Goal: Task Accomplishment & Management: Complete application form

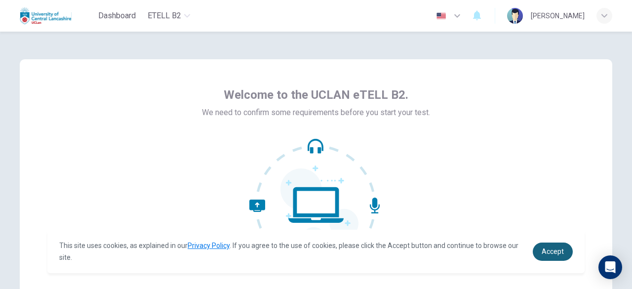
click at [550, 254] on span "Accept" at bounding box center [553, 252] width 22 height 8
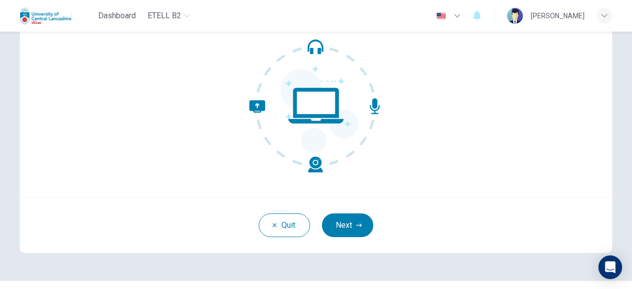
scroll to position [99, 0]
click at [339, 223] on button "Next" at bounding box center [347, 226] width 51 height 24
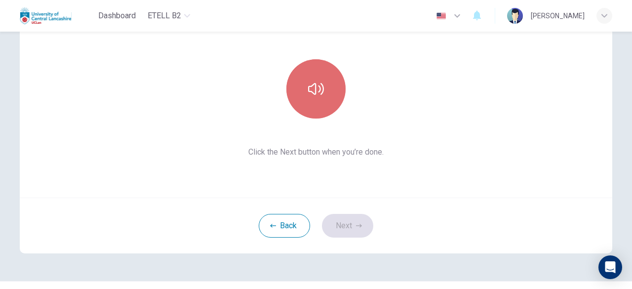
click at [330, 90] on button "button" at bounding box center [316, 88] width 59 height 59
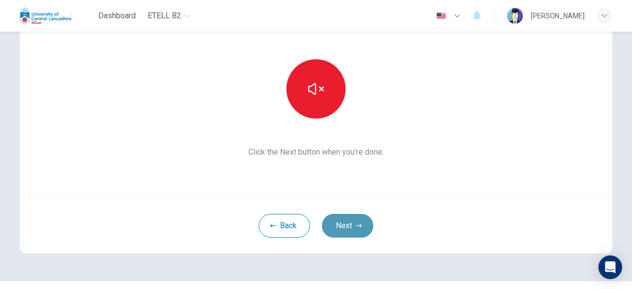
click at [339, 221] on button "Next" at bounding box center [347, 226] width 51 height 24
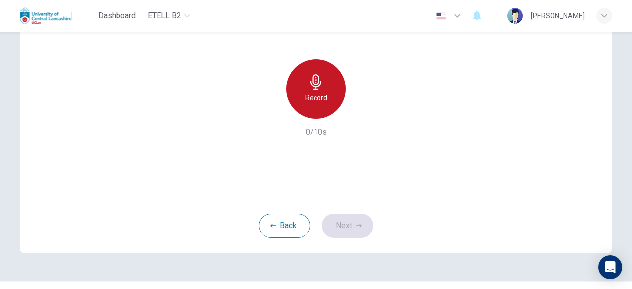
click at [311, 103] on h6 "Record" at bounding box center [316, 98] width 22 height 12
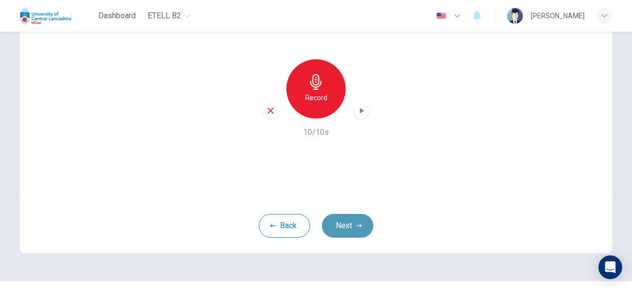
click at [345, 222] on button "Next" at bounding box center [347, 226] width 51 height 24
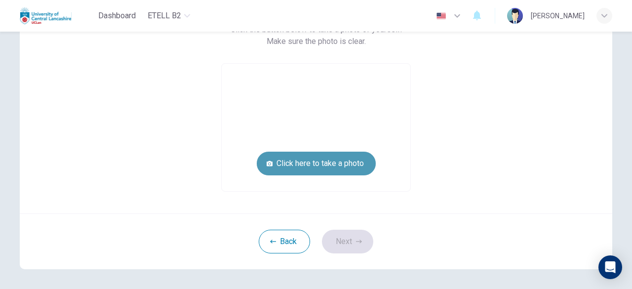
click at [297, 158] on button "Click here to take a photo" at bounding box center [316, 164] width 119 height 24
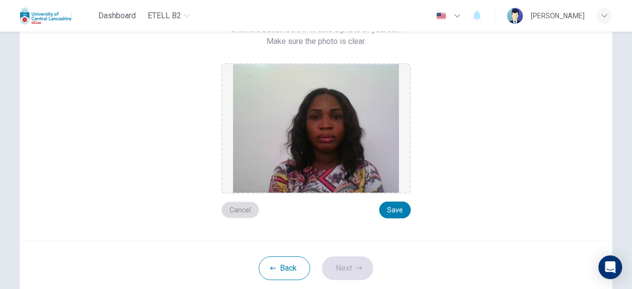
click at [234, 205] on button "Cancel" at bounding box center [240, 210] width 38 height 17
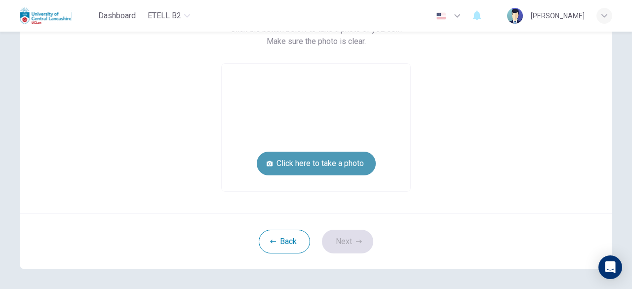
click at [295, 164] on button "Click here to take a photo" at bounding box center [316, 164] width 119 height 24
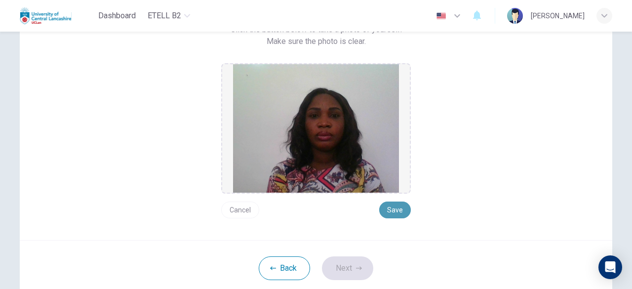
click at [392, 203] on button "Save" at bounding box center [395, 210] width 32 height 17
click at [395, 207] on button "Save" at bounding box center [395, 210] width 32 height 17
click at [339, 264] on button "Next" at bounding box center [347, 268] width 51 height 24
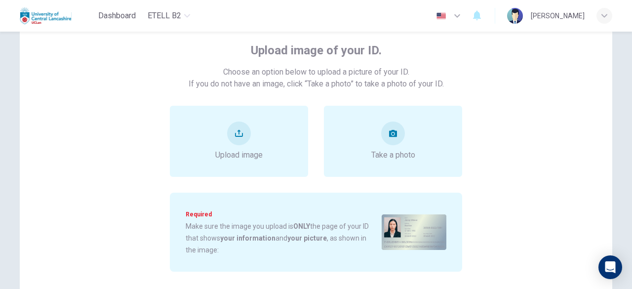
scroll to position [55, 0]
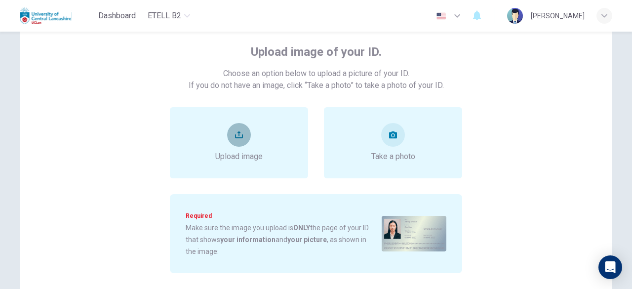
click at [238, 135] on icon "upload" at bounding box center [239, 135] width 8 height 8
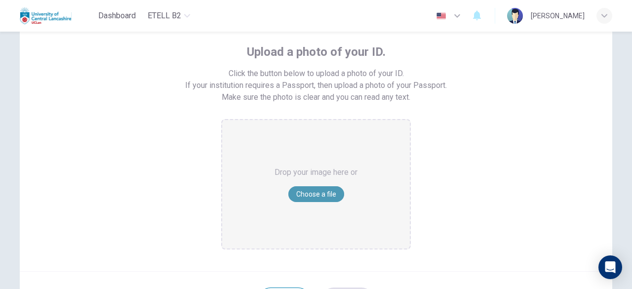
click at [305, 193] on button "Choose a file" at bounding box center [317, 194] width 56 height 16
click at [321, 192] on button "Choose a file" at bounding box center [317, 194] width 56 height 16
click at [305, 196] on button "Choose a file" at bounding box center [317, 194] width 56 height 16
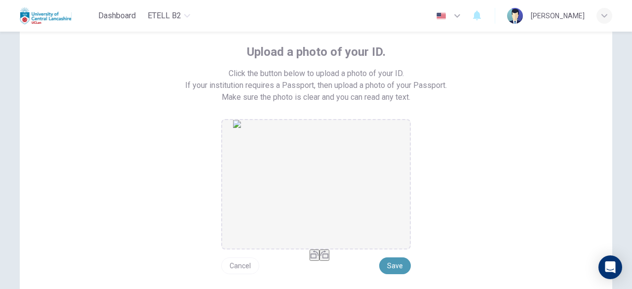
click at [395, 265] on button "Save" at bounding box center [395, 265] width 32 height 17
click at [388, 261] on button "Save" at bounding box center [395, 265] width 32 height 17
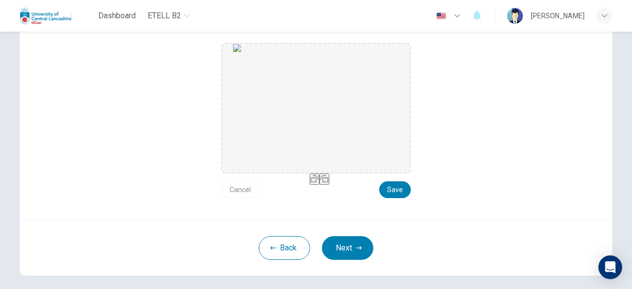
scroll to position [135, 0]
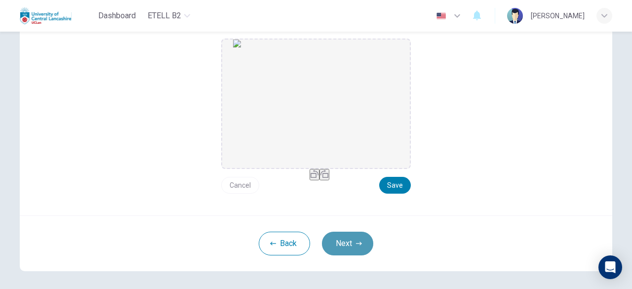
click at [351, 245] on button "Next" at bounding box center [347, 244] width 51 height 24
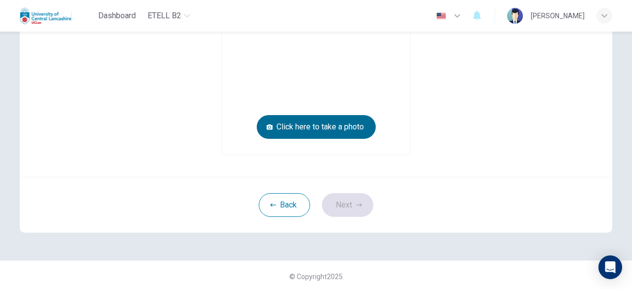
click at [318, 121] on button "Click here to take a photo" at bounding box center [316, 127] width 119 height 24
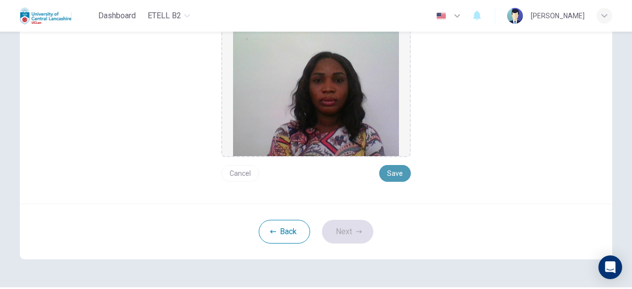
click at [390, 169] on button "Save" at bounding box center [395, 173] width 32 height 17
click at [342, 232] on button "Next" at bounding box center [347, 232] width 51 height 24
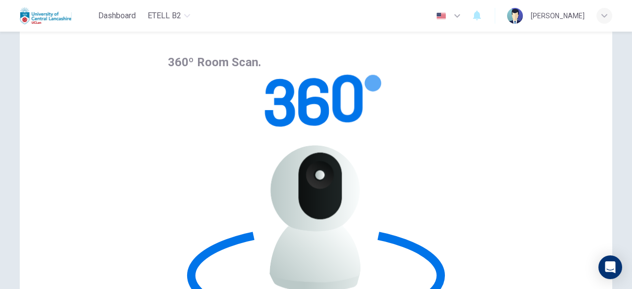
scroll to position [46, 0]
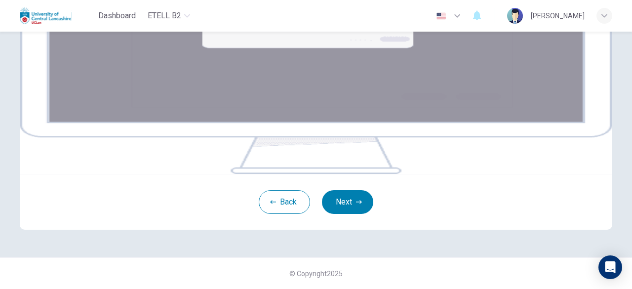
scroll to position [192, 0]
click at [342, 214] on button "Next" at bounding box center [347, 202] width 51 height 24
click at [352, 214] on button "Next" at bounding box center [347, 202] width 51 height 24
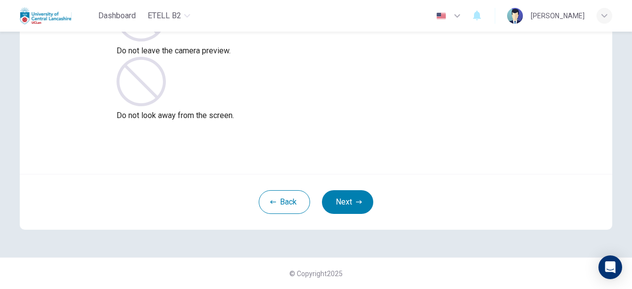
scroll to position [122, 0]
click at [345, 199] on button "Next" at bounding box center [347, 203] width 51 height 24
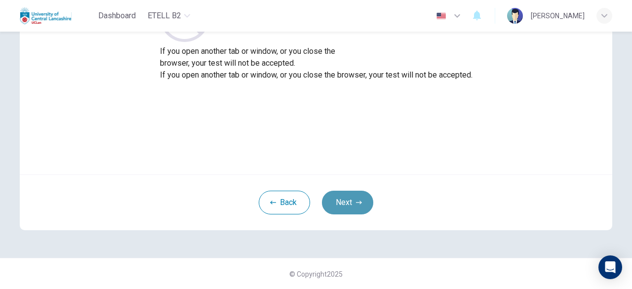
click at [343, 202] on button "Next" at bounding box center [347, 203] width 51 height 24
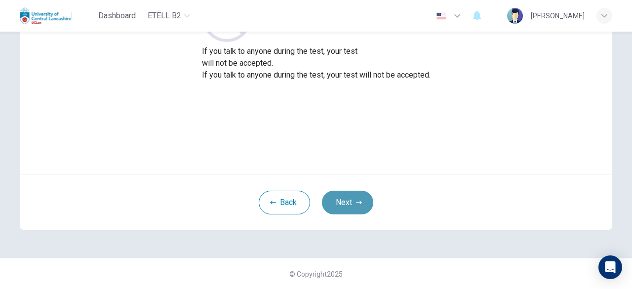
click at [343, 202] on button "Next" at bounding box center [347, 203] width 51 height 24
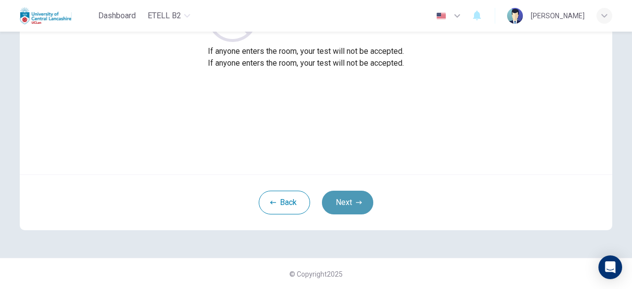
click at [343, 202] on button "Next" at bounding box center [347, 203] width 51 height 24
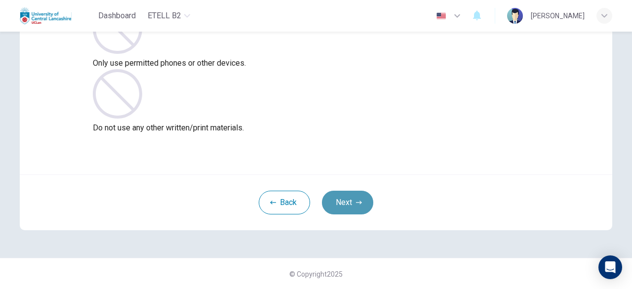
click at [343, 202] on button "Next" at bounding box center [347, 203] width 51 height 24
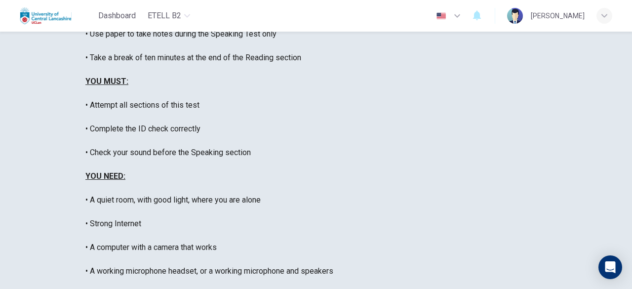
scroll to position [210, 0]
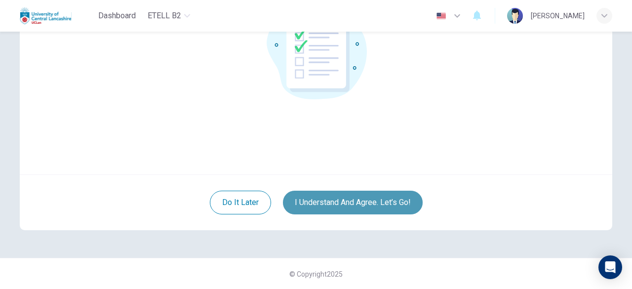
click at [342, 200] on button "I understand and agree. Let’s go!" at bounding box center [353, 203] width 140 height 24
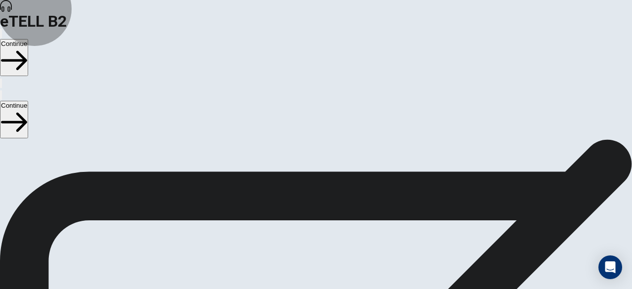
click at [28, 39] on button "Continue" at bounding box center [14, 57] width 28 height 37
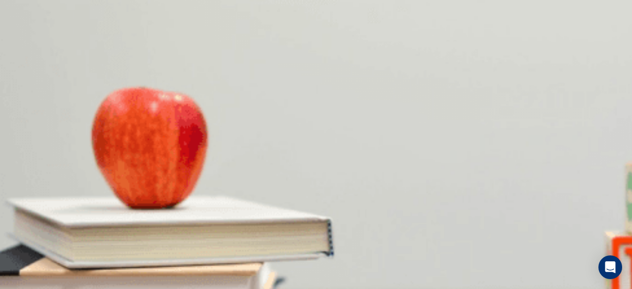
scroll to position [157, 0]
click at [309, 171] on body "This site uses cookies, as explained in our Privacy Policy . If you agree to th…" at bounding box center [316, 144] width 632 height 289
type input "**"
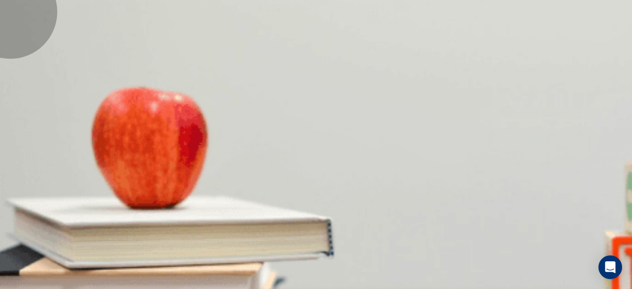
type input "*"
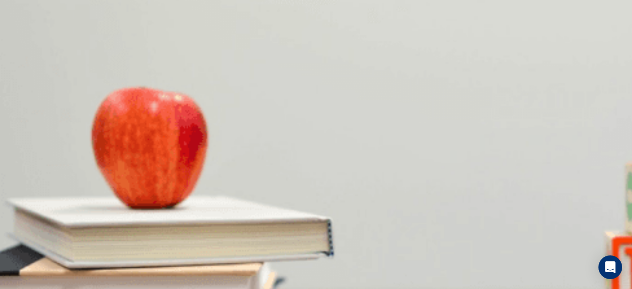
click at [346, 118] on body "This site uses cookies, as explained in our Privacy Policy . If you agree to th…" at bounding box center [316, 144] width 632 height 289
type input "**"
type input "*"
click at [347, 198] on body "This site uses cookies, as explained in our Privacy Policy . If you agree to th…" at bounding box center [316, 144] width 632 height 289
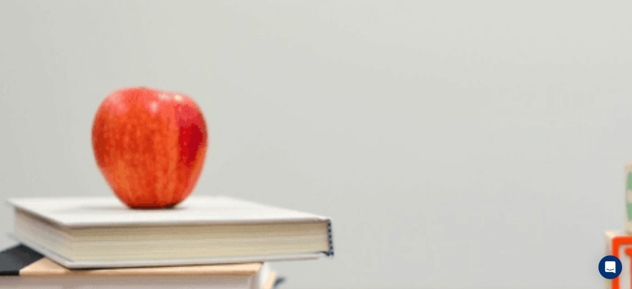
type input "**"
type input "*"
click at [344, 147] on body "This site uses cookies, as explained in our Privacy Policy . If you agree to th…" at bounding box center [316, 144] width 632 height 289
drag, startPoint x: 606, startPoint y: 112, endPoint x: 604, endPoint y: 98, distance: 13.4
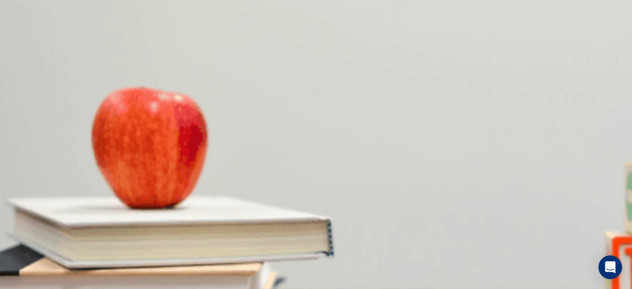
click at [604, 289] on div at bounding box center [316, 289] width 632 height 0
type input "**"
drag, startPoint x: 609, startPoint y: 103, endPoint x: 609, endPoint y: 156, distance: 52.9
click at [609, 289] on div at bounding box center [316, 289] width 632 height 0
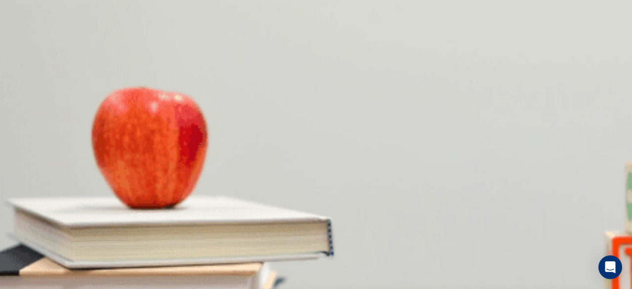
click at [347, 42] on body "This site uses cookies, as explained in our Privacy Policy . If you agree to th…" at bounding box center [316, 144] width 632 height 289
type input "**"
type input "*"
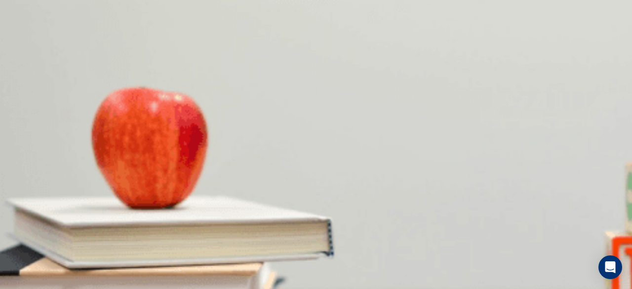
click at [343, 186] on body "This site uses cookies, as explained in our Privacy Policy . If you agree to th…" at bounding box center [316, 144] width 632 height 289
type input "**"
type input "*"
click at [343, 210] on body "This site uses cookies, as explained in our Privacy Policy . If you agree to th…" at bounding box center [316, 144] width 632 height 289
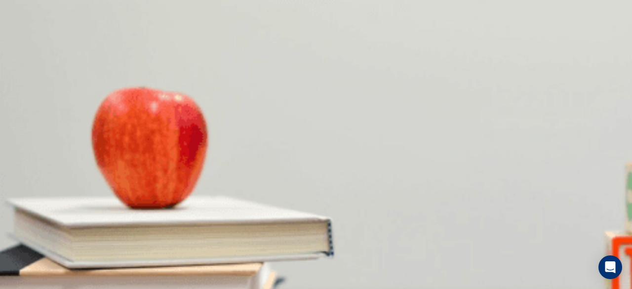
type input "**"
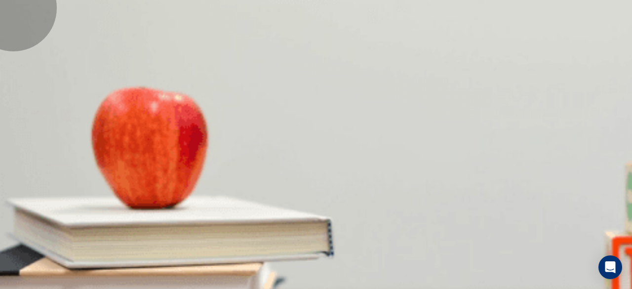
type input "*"
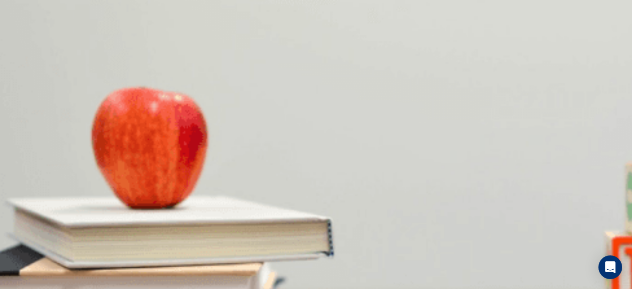
scroll to position [151, 0]
click at [346, 189] on body "This site uses cookies, as explained in our Privacy Policy . If you agree to th…" at bounding box center [316, 144] width 632 height 289
type input "**"
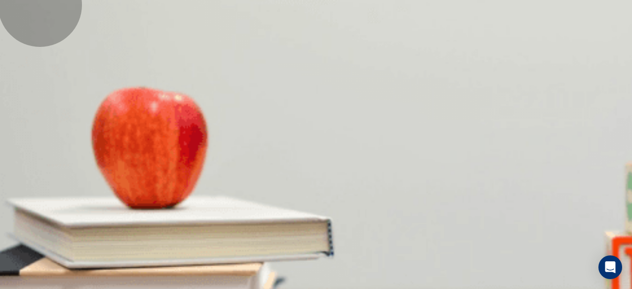
type input "*"
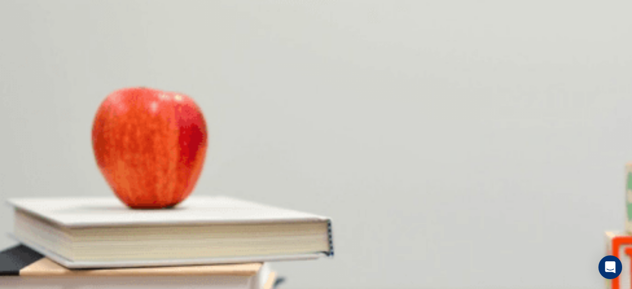
scroll to position [59, 0]
drag, startPoint x: 611, startPoint y: 87, endPoint x: 602, endPoint y: 94, distance: 11.0
click at [342, 129] on body "This site uses cookies, as explained in our Privacy Policy . If you agree to th…" at bounding box center [316, 144] width 632 height 289
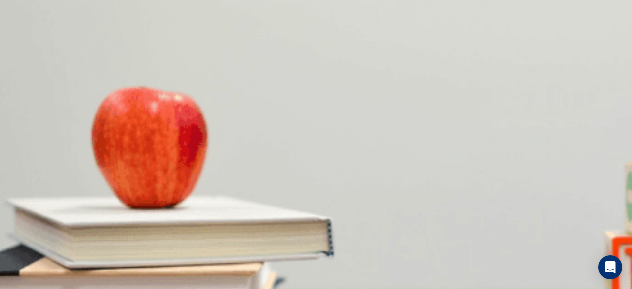
type input "**"
type input "*"
click at [346, 146] on body "This site uses cookies, as explained in our Privacy Policy . If you agree to th…" at bounding box center [316, 144] width 632 height 289
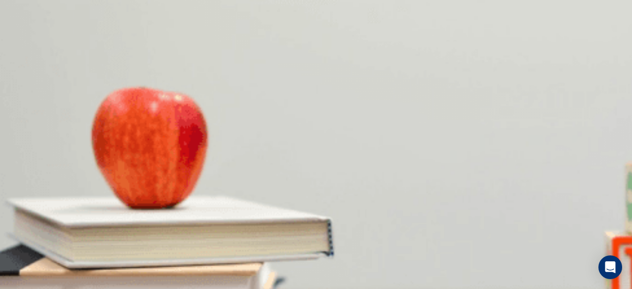
type input "**"
type input "*"
click at [345, 173] on body "This site uses cookies, as explained in our Privacy Policy . If you agree to th…" at bounding box center [316, 144] width 632 height 289
type input "**"
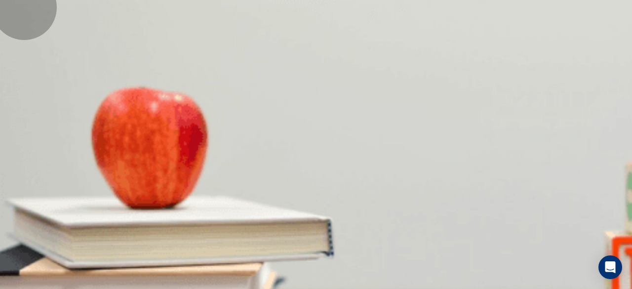
type input "*"
click at [345, 173] on body "This site uses cookies, as explained in our Privacy Policy . If you agree to th…" at bounding box center [316, 144] width 632 height 289
type input "**"
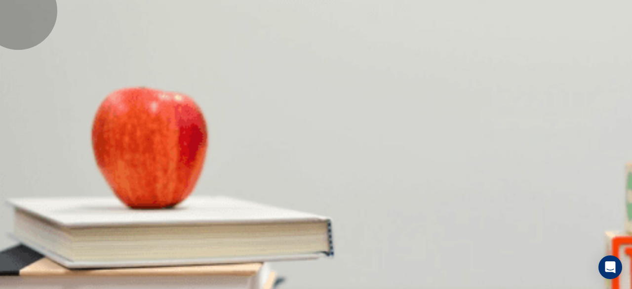
type input "*"
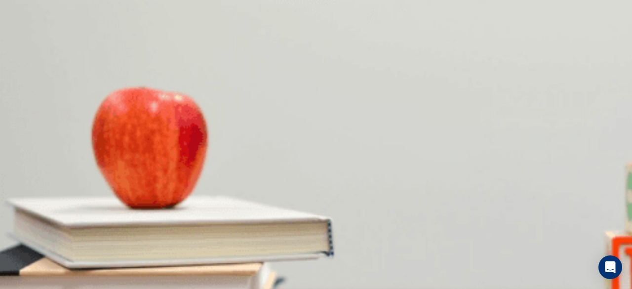
scroll to position [174, 0]
click at [344, 165] on body "This site uses cookies, as explained in our Privacy Policy . If you agree to th…" at bounding box center [316, 144] width 632 height 289
type input "**"
type input "*"
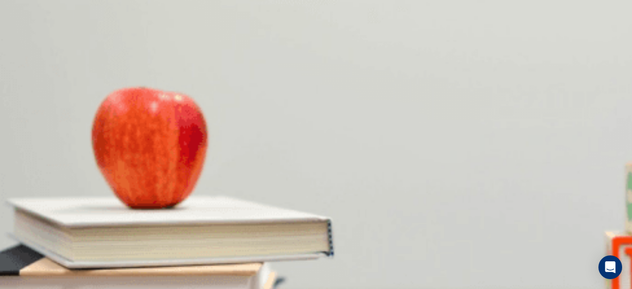
click at [347, 192] on body "This site uses cookies, as explained in our Privacy Policy . If you agree to th…" at bounding box center [316, 144] width 632 height 289
type input "**"
type input "*"
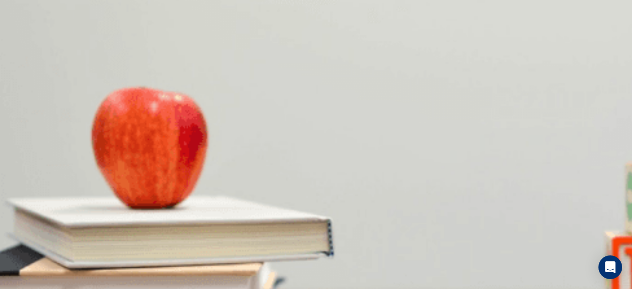
click at [344, 143] on body "This site uses cookies, as explained in our Privacy Policy . If you agree to th…" at bounding box center [316, 144] width 632 height 289
type input "**"
type input "*"
click at [28, 39] on button "Continue" at bounding box center [14, 57] width 28 height 37
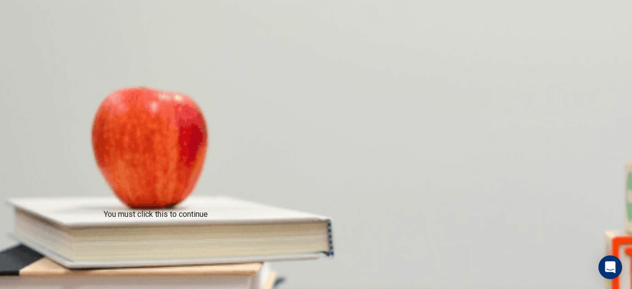
scroll to position [45, 0]
drag, startPoint x: 447, startPoint y: 239, endPoint x: 453, endPoint y: 289, distance: 50.7
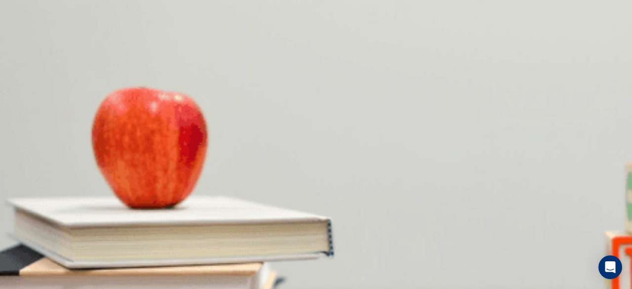
scroll to position [330, 0]
drag, startPoint x: 605, startPoint y: 86, endPoint x: 591, endPoint y: 79, distance: 15.3
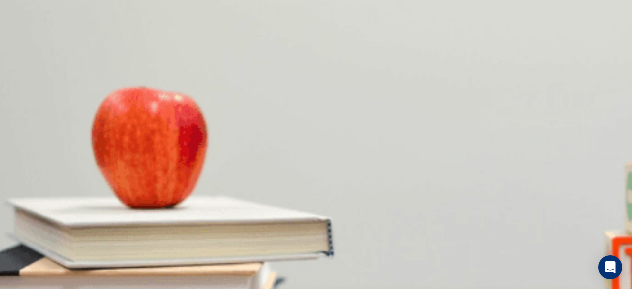
scroll to position [280, 0]
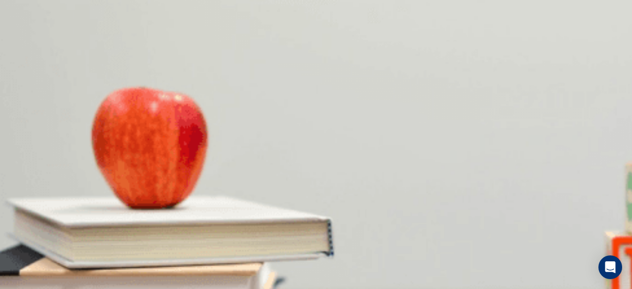
drag, startPoint x: 611, startPoint y: 180, endPoint x: 612, endPoint y: 199, distance: 18.3
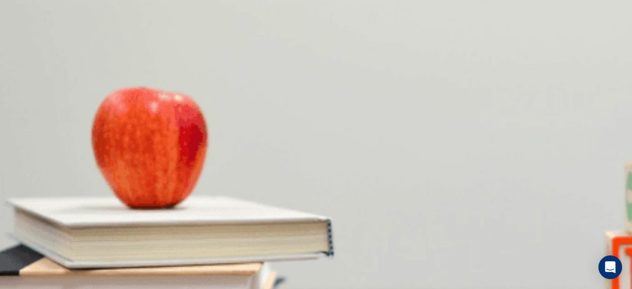
scroll to position [529, 0]
drag, startPoint x: 610, startPoint y: 223, endPoint x: 610, endPoint y: 235, distance: 11.9
type input "*"
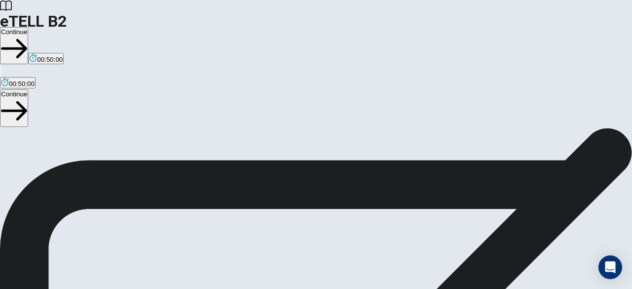
scroll to position [39, 0]
click at [28, 27] on button "Continue" at bounding box center [14, 45] width 28 height 37
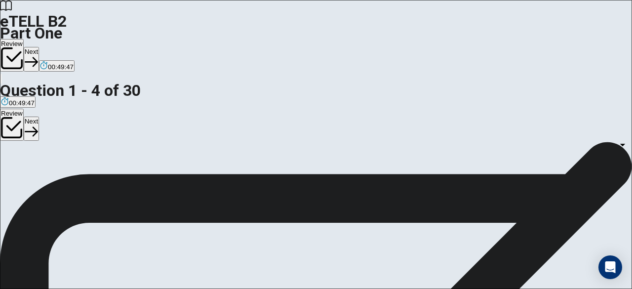
scroll to position [0, 0]
click at [411, 159] on body "This site uses cookies, as explained in our Privacy Policy . If you agree to th…" at bounding box center [316, 144] width 632 height 289
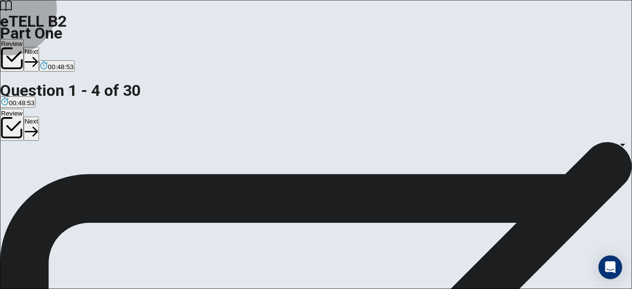
type input "*"
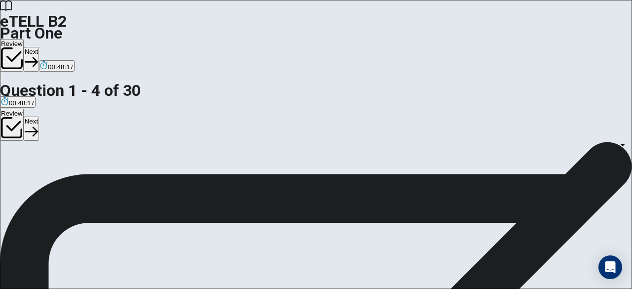
click at [409, 228] on body "This site uses cookies, as explained in our Privacy Policy . If you agree to th…" at bounding box center [316, 144] width 632 height 289
type input "*"
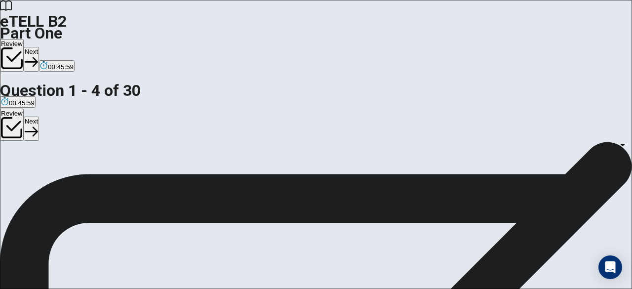
drag, startPoint x: 608, startPoint y: 209, endPoint x: 597, endPoint y: 167, distance: 43.7
click at [416, 200] on body "This site uses cookies, as explained in our Privacy Policy . If you agree to th…" at bounding box center [316, 144] width 632 height 289
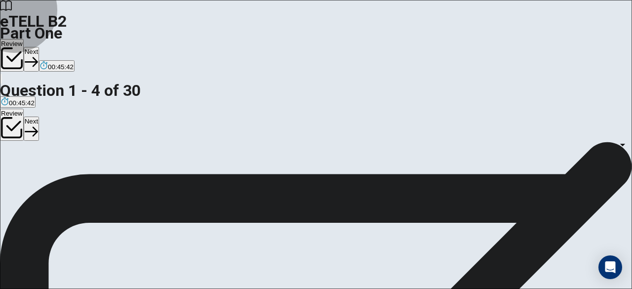
type input "*"
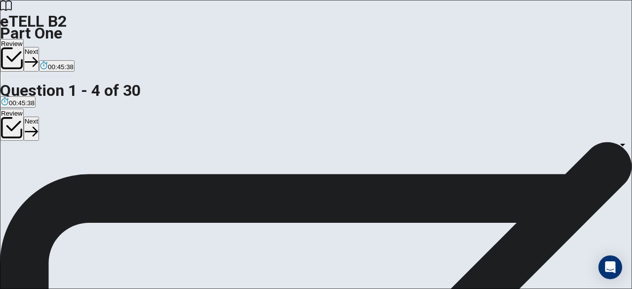
scroll to position [322, 0]
click at [593, 289] on div at bounding box center [316, 289] width 632 height 0
click at [414, 249] on body "This site uses cookies, as explained in our Privacy Policy . If you agree to th…" at bounding box center [316, 144] width 632 height 289
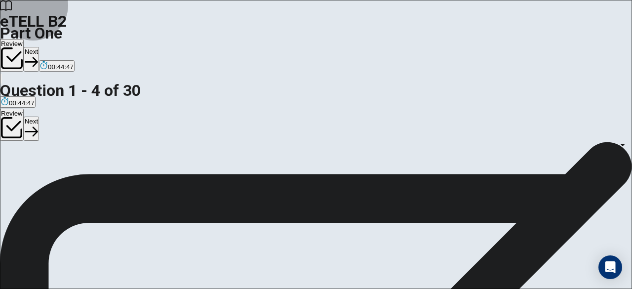
type input "*"
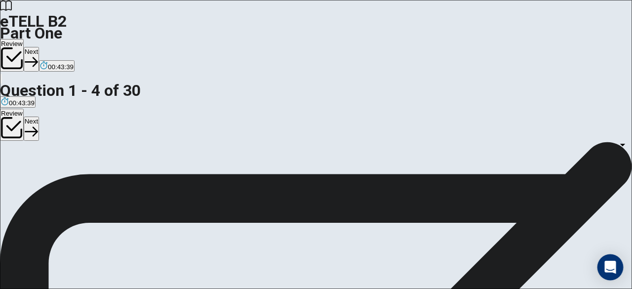
scroll to position [181, 0]
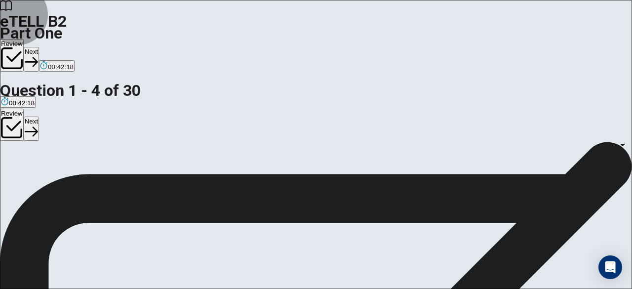
click at [39, 47] on button "Next" at bounding box center [31, 59] width 15 height 24
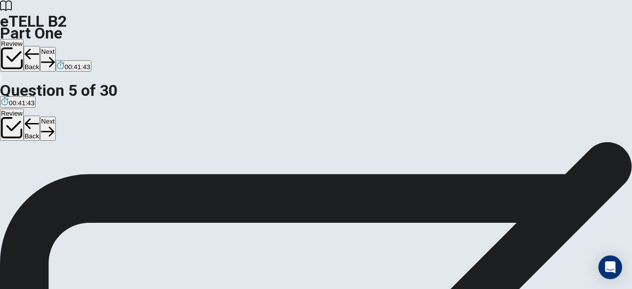
scroll to position [107, 0]
click at [55, 47] on button "Next" at bounding box center [47, 59] width 15 height 24
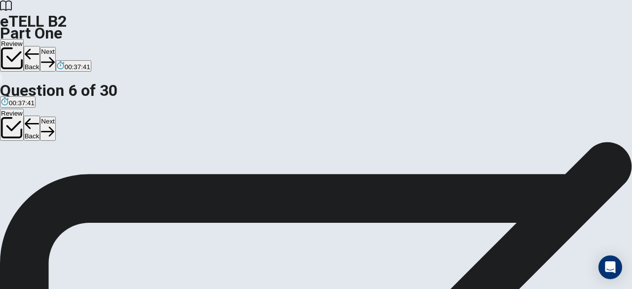
scroll to position [136, 0]
click at [55, 47] on button "Next" at bounding box center [47, 59] width 15 height 24
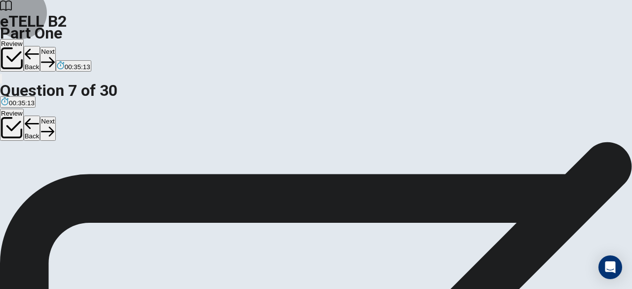
click at [55, 47] on button "Next" at bounding box center [47, 59] width 15 height 24
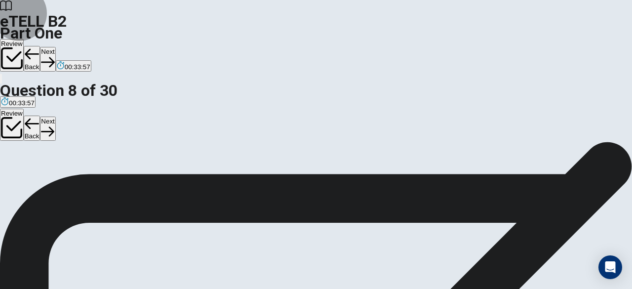
click at [55, 47] on button "Next" at bounding box center [47, 59] width 15 height 24
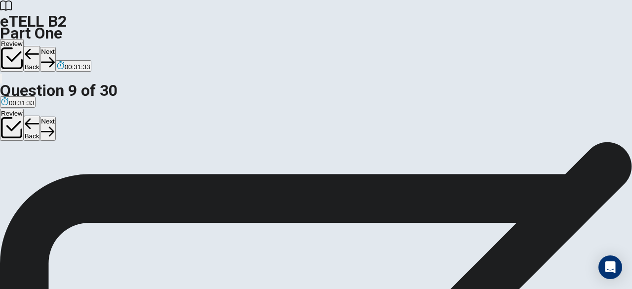
scroll to position [0, 0]
click at [55, 47] on button "Next" at bounding box center [47, 59] width 15 height 24
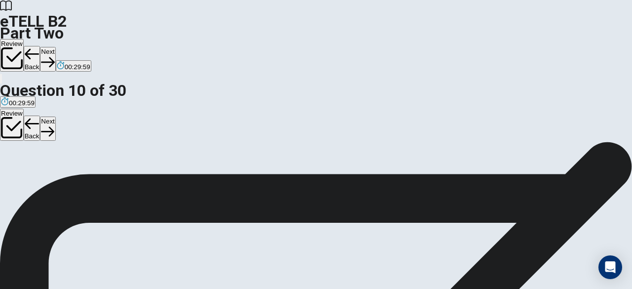
scroll to position [21, 0]
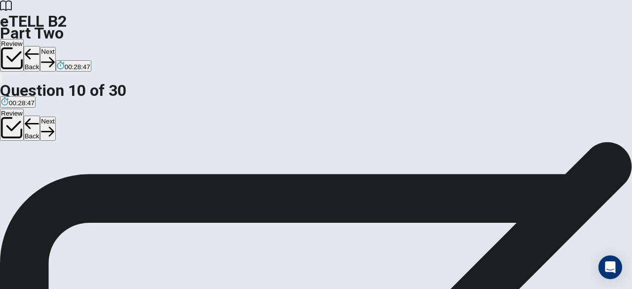
scroll to position [24, 0]
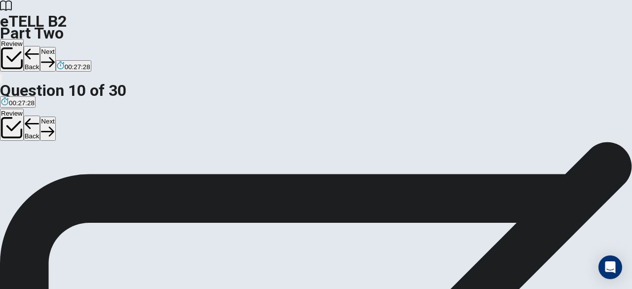
drag, startPoint x: 627, startPoint y: 169, endPoint x: 608, endPoint y: 149, distance: 27.6
click at [608, 142] on div "Question 30 For questions 30 – 34, read the text and for each gap choose the co…" at bounding box center [316, 142] width 632 height 0
click at [41, 46] on button "Back" at bounding box center [32, 59] width 17 height 26
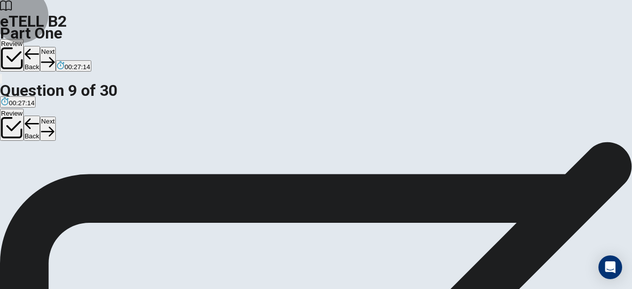
click at [55, 47] on button "Next" at bounding box center [47, 59] width 15 height 24
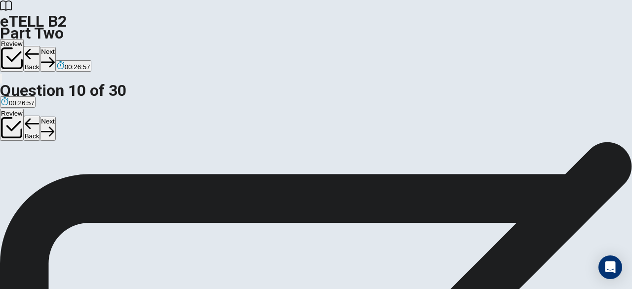
scroll to position [21, 0]
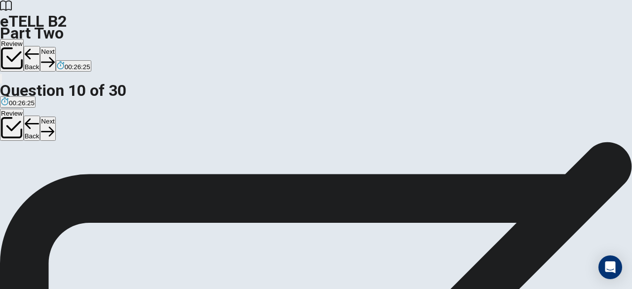
click at [55, 47] on button "Next" at bounding box center [47, 59] width 15 height 24
click at [41, 46] on button "Back" at bounding box center [32, 59] width 17 height 26
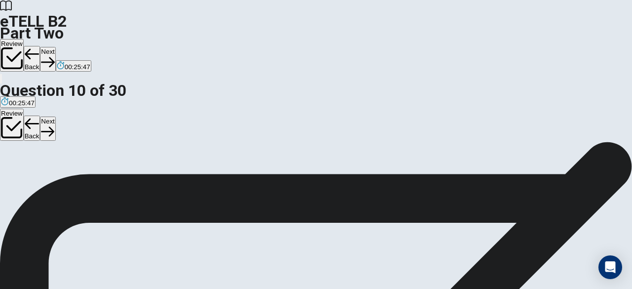
click at [55, 47] on button "Next" at bounding box center [47, 59] width 15 height 24
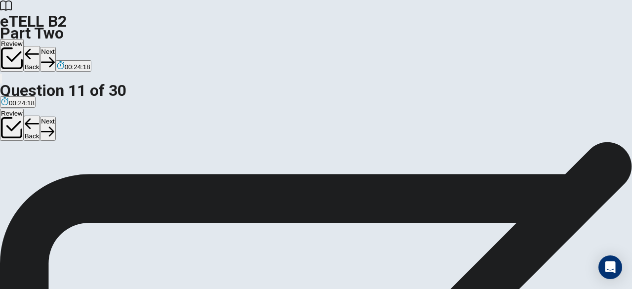
click at [55, 47] on button "Next" at bounding box center [47, 59] width 15 height 24
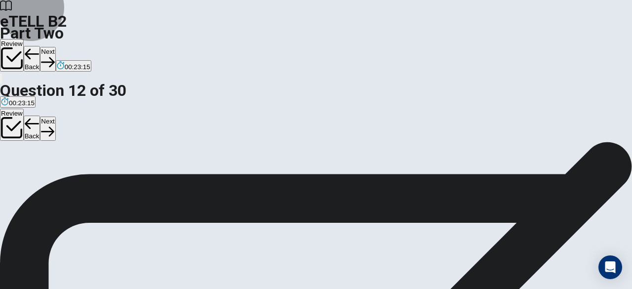
click at [54, 55] on icon "button" at bounding box center [47, 61] width 13 height 13
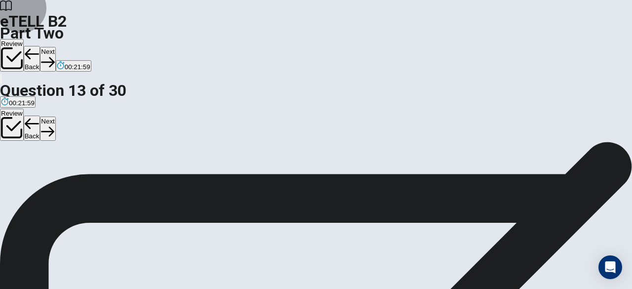
click at [55, 47] on button "Next" at bounding box center [47, 59] width 15 height 24
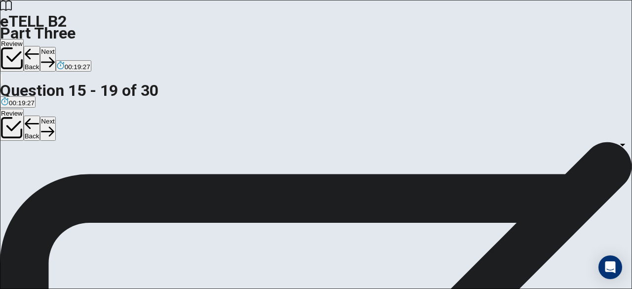
scroll to position [2, 0]
click at [412, 141] on body "This site uses cookies, as explained in our Privacy Policy . If you agree to th…" at bounding box center [316, 144] width 632 height 289
type input "*"
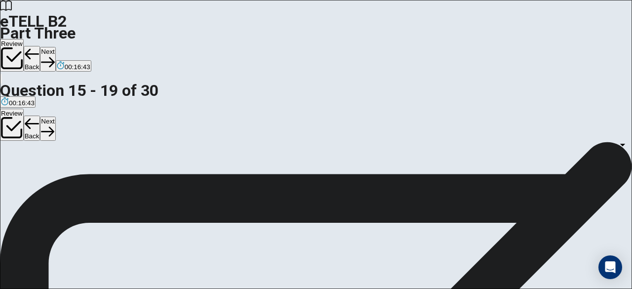
click at [536, 167] on body "This site uses cookies, as explained in our Privacy Policy . If you agree to th…" at bounding box center [316, 144] width 632 height 289
type input "*"
click at [416, 168] on body "This site uses cookies, as explained in our Privacy Policy . If you agree to th…" at bounding box center [316, 144] width 632 height 289
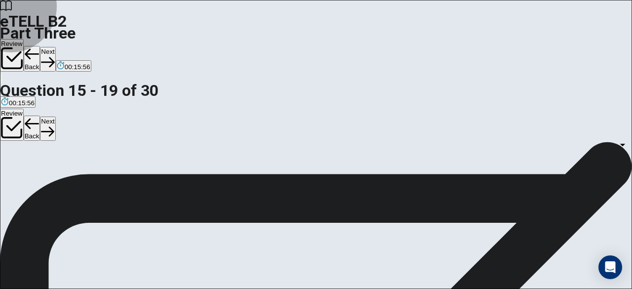
type input "*"
click at [411, 116] on body "This site uses cookies, as explained in our Privacy Policy . If you agree to th…" at bounding box center [316, 144] width 632 height 289
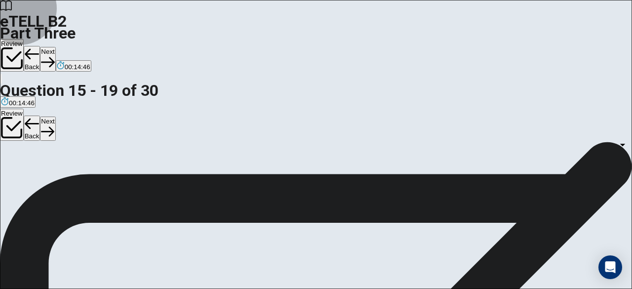
type input "*"
click at [565, 215] on body "This site uses cookies, as explained in our Privacy Policy . If you agree to th…" at bounding box center [316, 144] width 632 height 289
type input "*"
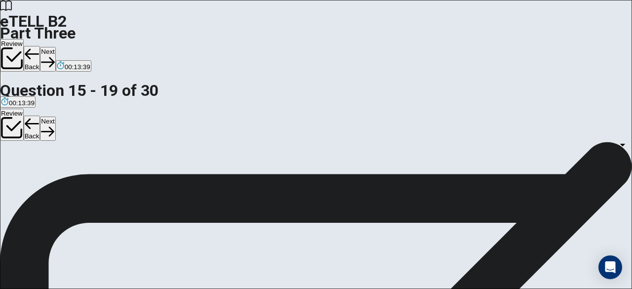
scroll to position [0, 0]
click at [55, 47] on button "Next" at bounding box center [47, 59] width 15 height 24
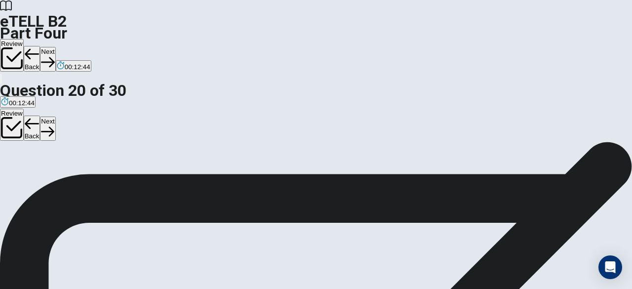
scroll to position [49, 0]
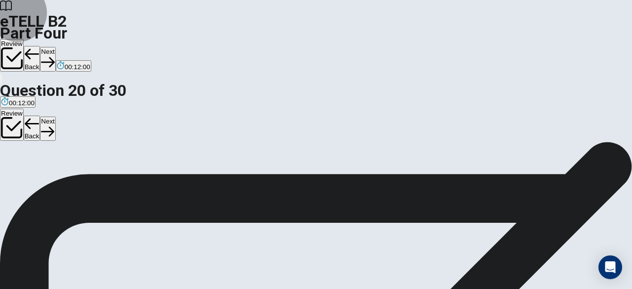
click at [55, 47] on button "Next" at bounding box center [47, 59] width 15 height 24
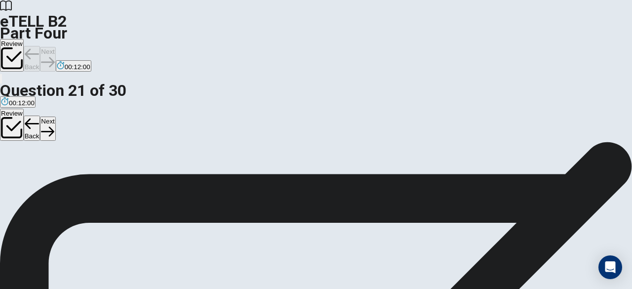
scroll to position [55, 0]
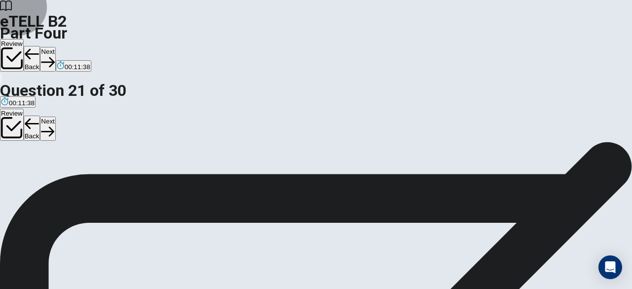
click at [55, 47] on button "Next" at bounding box center [47, 59] width 15 height 24
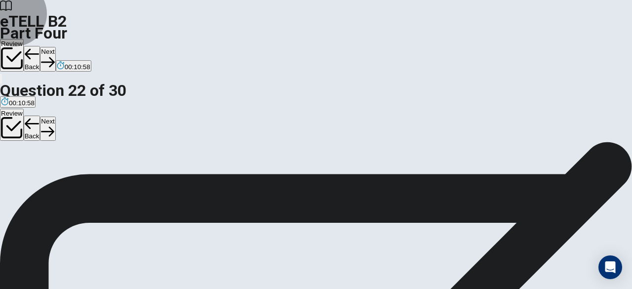
click at [55, 47] on button "Next" at bounding box center [47, 59] width 15 height 24
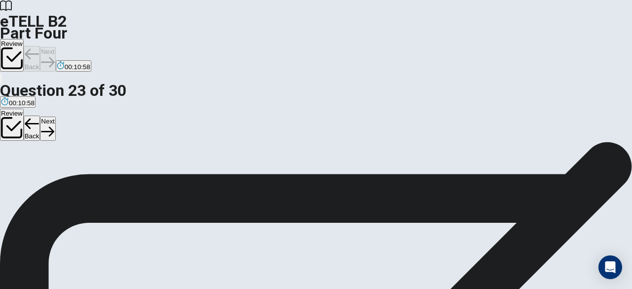
scroll to position [45, 0]
click at [41, 46] on button "Back" at bounding box center [32, 59] width 17 height 26
click at [55, 47] on button "Next" at bounding box center [47, 59] width 15 height 24
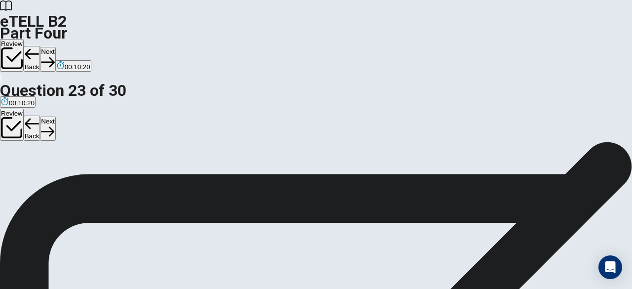
scroll to position [91, 0]
click at [55, 47] on button "Next" at bounding box center [47, 59] width 15 height 24
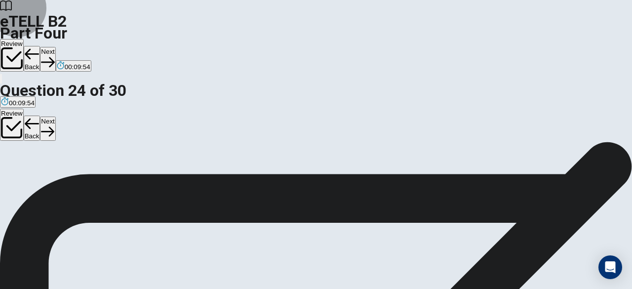
click at [55, 47] on button "Next" at bounding box center [47, 59] width 15 height 24
drag, startPoint x: 609, startPoint y: 126, endPoint x: 630, endPoint y: 158, distance: 38.2
click at [630, 142] on div "Question 45 For questions 40 – 45, read the text and for each gap choose the co…" at bounding box center [316, 142] width 632 height 0
click at [55, 47] on button "Next" at bounding box center [47, 59] width 15 height 24
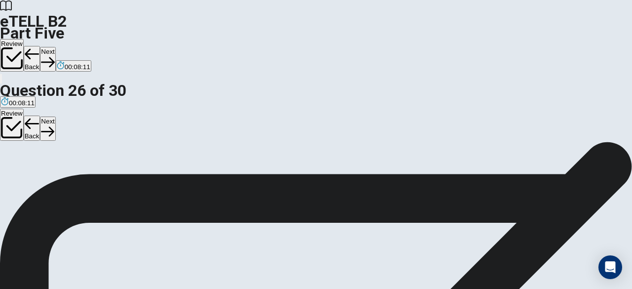
scroll to position [92, 0]
drag, startPoint x: 626, startPoint y: 172, endPoint x: 626, endPoint y: 141, distance: 30.6
click at [626, 142] on div "Question 46 For questions 46 – 50, identify which text (A, B, or C) is being de…" at bounding box center [316, 142] width 632 height 0
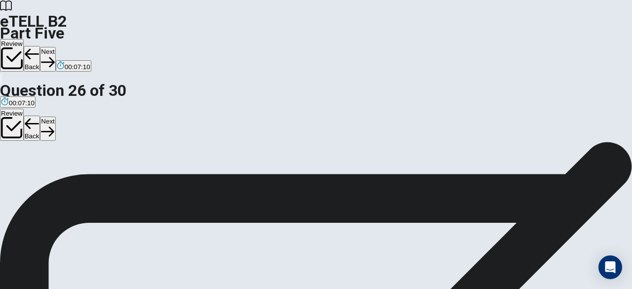
scroll to position [107, 0]
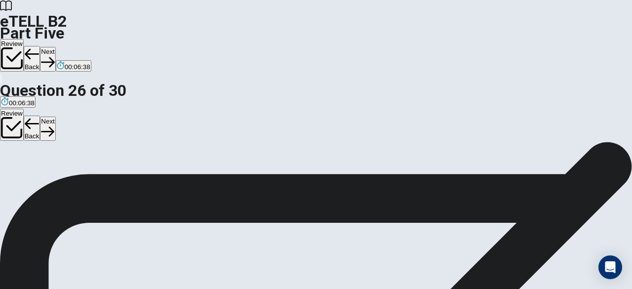
scroll to position [0, 0]
click at [55, 47] on button "Next" at bounding box center [47, 59] width 15 height 24
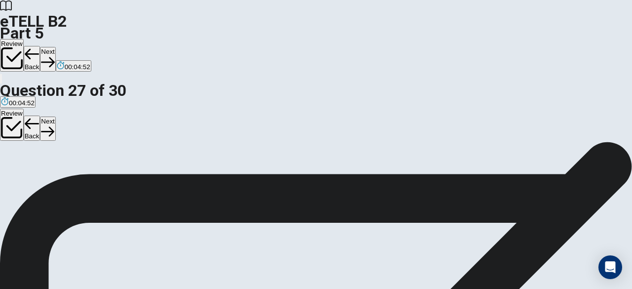
scroll to position [84, 0]
click at [55, 47] on button "Next" at bounding box center [47, 59] width 15 height 24
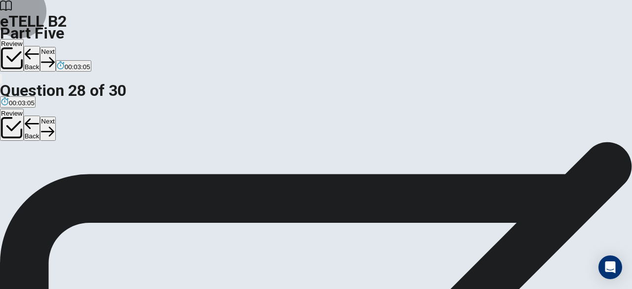
click at [55, 47] on button "Next" at bounding box center [47, 59] width 15 height 24
drag, startPoint x: 607, startPoint y: 188, endPoint x: 602, endPoint y: 128, distance: 60.5
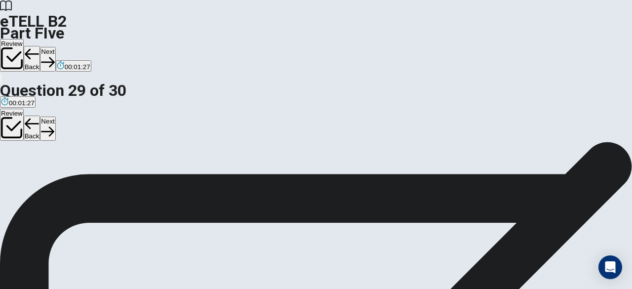
scroll to position [92, 0]
click at [55, 47] on button "Next" at bounding box center [47, 59] width 15 height 24
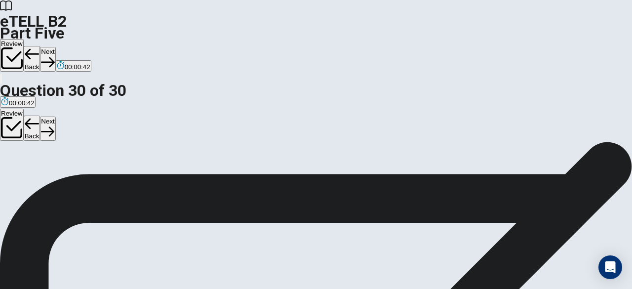
scroll to position [91, 0]
click at [41, 46] on button "Back" at bounding box center [32, 59] width 17 height 26
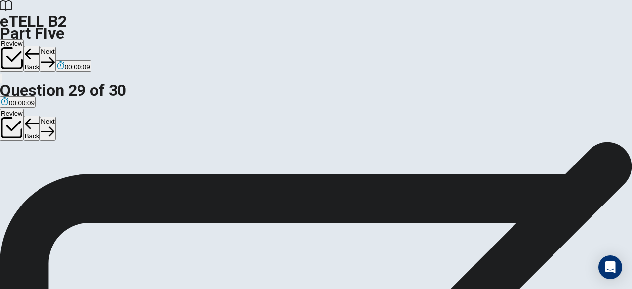
scroll to position [153, 0]
click at [55, 47] on button "Next" at bounding box center [47, 59] width 15 height 24
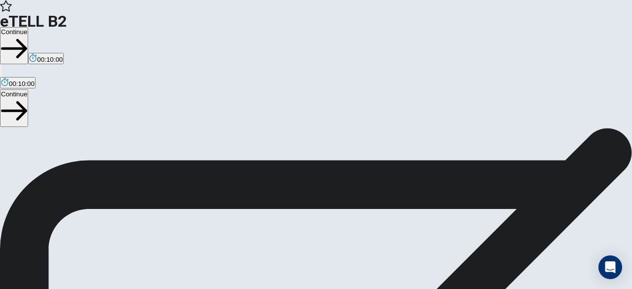
scroll to position [60, 0]
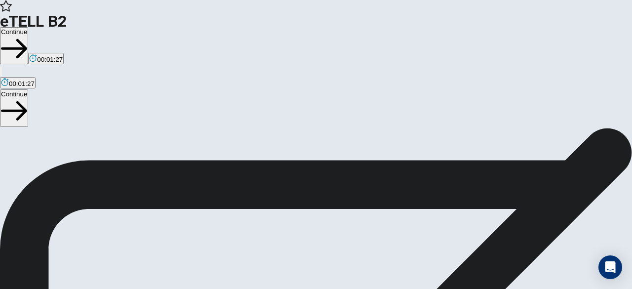
click at [28, 27] on button "Continue" at bounding box center [14, 45] width 28 height 37
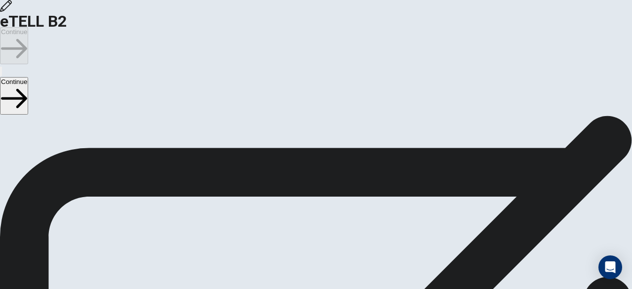
scroll to position [15, 0]
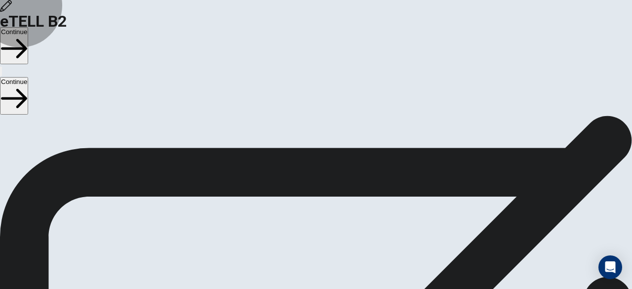
click at [28, 27] on button "Continue" at bounding box center [14, 45] width 28 height 37
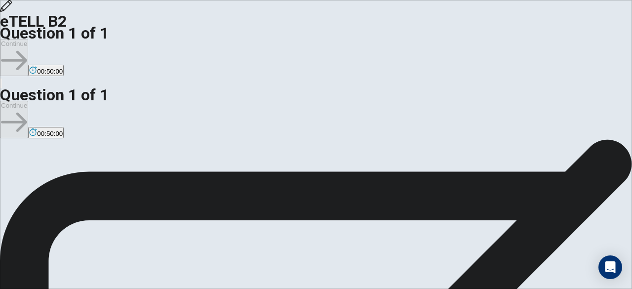
scroll to position [60, 0]
type textarea "*"
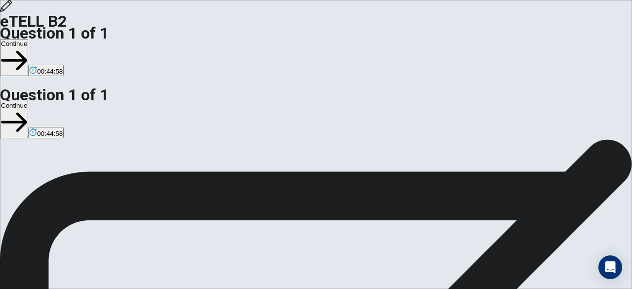
type textarea "*"
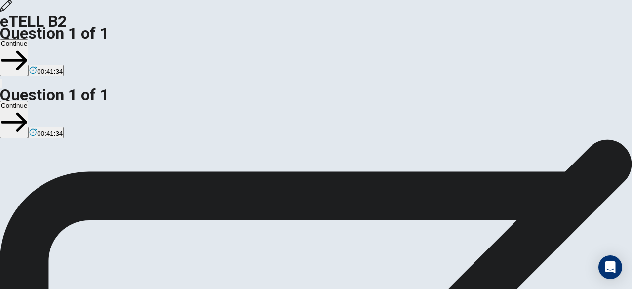
type textarea "*"
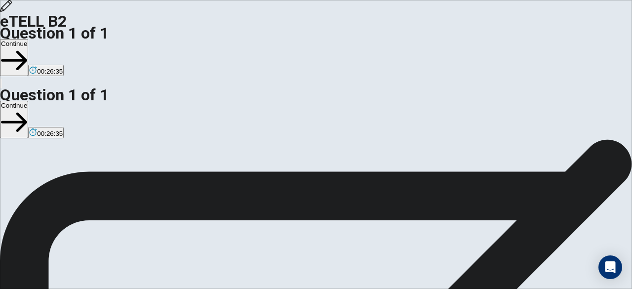
drag, startPoint x: 478, startPoint y: 84, endPoint x: 563, endPoint y: 88, distance: 84.6
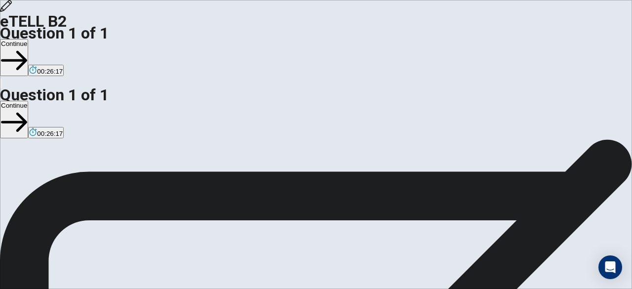
drag, startPoint x: 495, startPoint y: 87, endPoint x: 496, endPoint y: 101, distance: 13.9
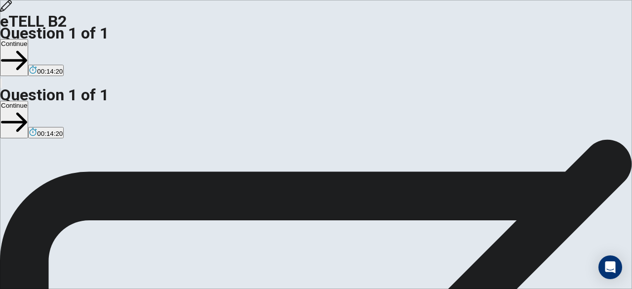
scroll to position [79, 0]
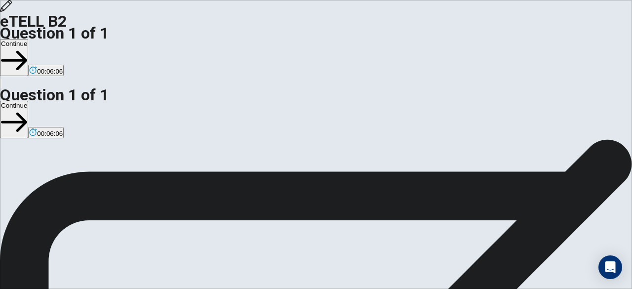
drag, startPoint x: 580, startPoint y: 171, endPoint x: 576, endPoint y: 249, distance: 77.2
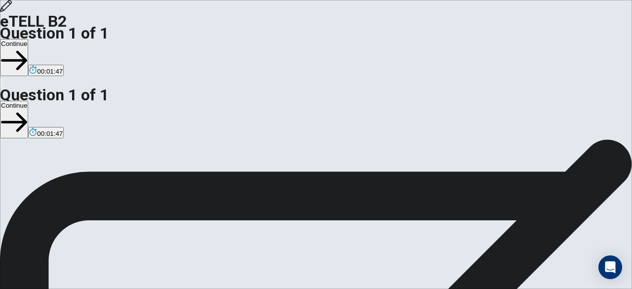
scroll to position [0, 0]
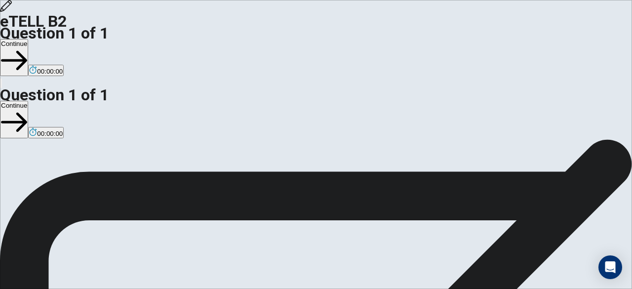
type textarea "**********"
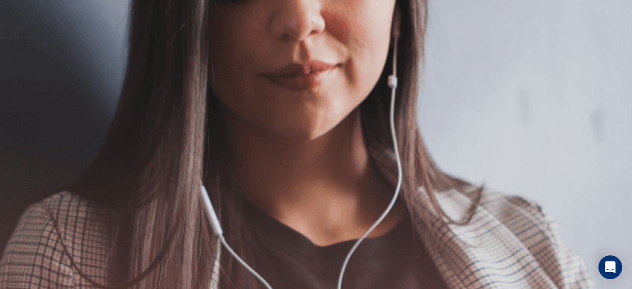
click at [419, 202] on img at bounding box center [316, 144] width 632 height 289
click at [28, 39] on button "Continue" at bounding box center [14, 57] width 28 height 37
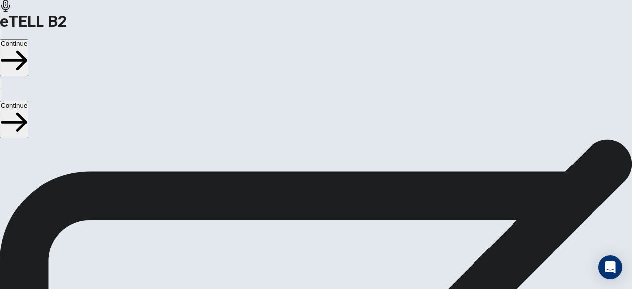
scroll to position [109, 0]
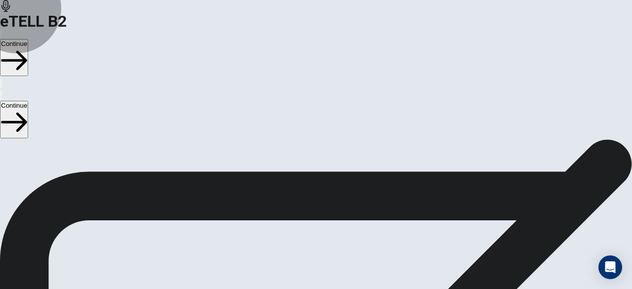
click at [28, 39] on button "Continue" at bounding box center [14, 57] width 28 height 37
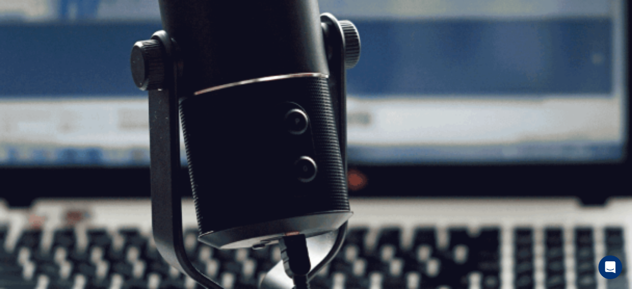
scroll to position [163, 0]
click at [28, 39] on button "Continue" at bounding box center [14, 57] width 28 height 37
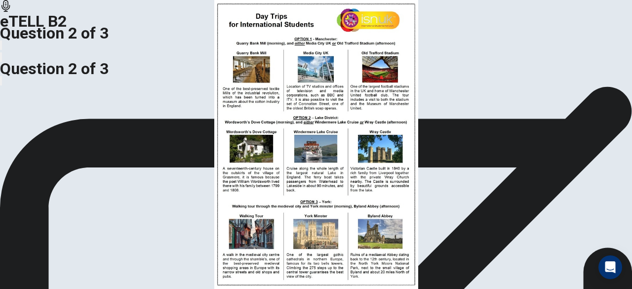
scroll to position [19, 0]
click at [198, 99] on img at bounding box center [316, 144] width 632 height 289
click at [309, 128] on img at bounding box center [316, 144] width 632 height 289
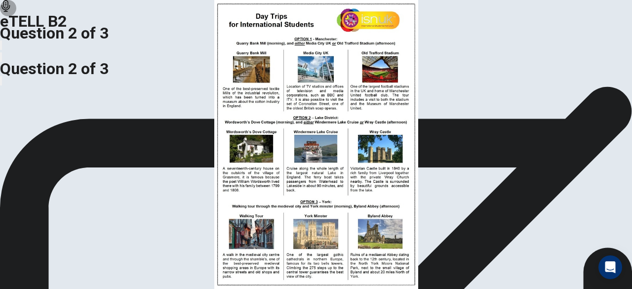
click at [207, 110] on img at bounding box center [316, 144] width 632 height 289
click at [365, 160] on img at bounding box center [316, 144] width 632 height 289
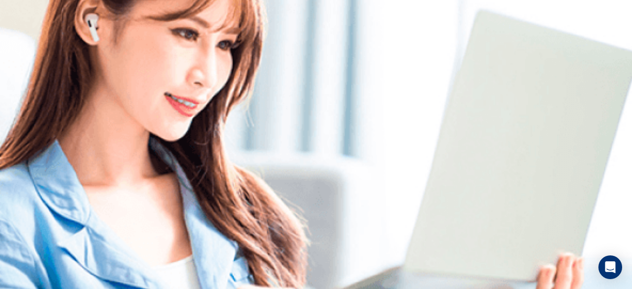
click at [460, 259] on img at bounding box center [316, 144] width 632 height 289
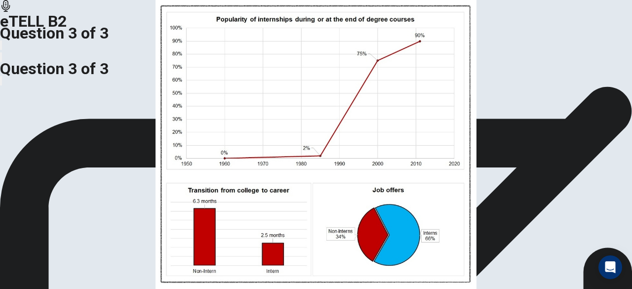
scroll to position [17, 0]
click at [205, 120] on img at bounding box center [316, 144] width 632 height 289
drag, startPoint x: 625, startPoint y: 258, endPoint x: 618, endPoint y: 217, distance: 41.6
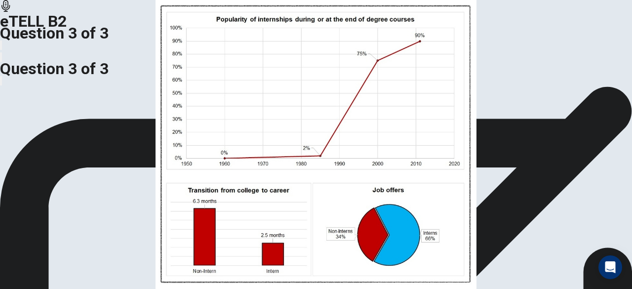
click at [618, 86] on div "CLICK TO ZOOM You have been asked to give a short presentation as a part of you…" at bounding box center [316, 86] width 632 height 0
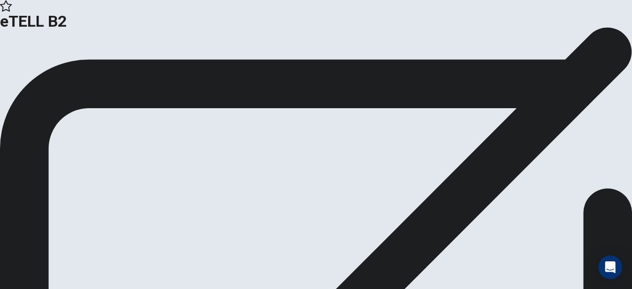
scroll to position [70, 0]
